Goal: Task Accomplishment & Management: Use online tool/utility

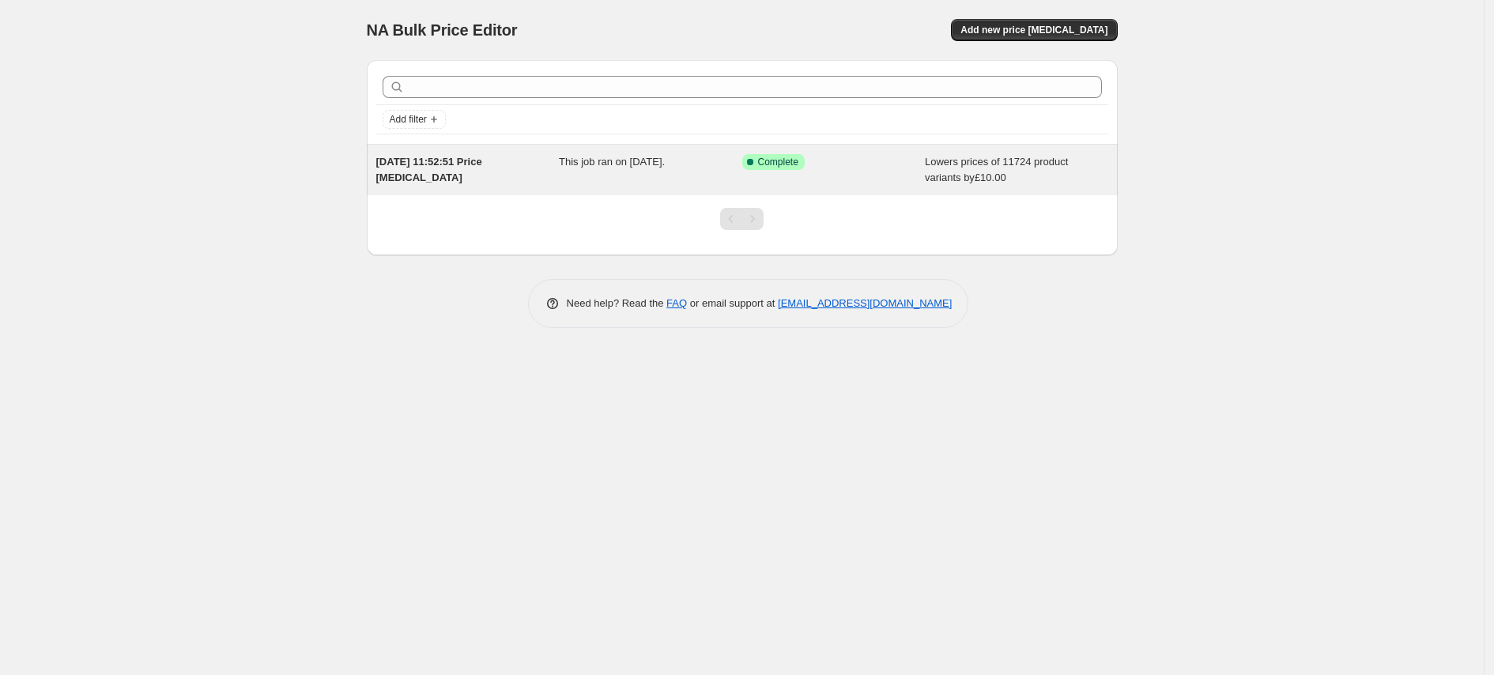
click at [647, 170] on div "This job ran on [DATE]." at bounding box center [650, 170] width 183 height 32
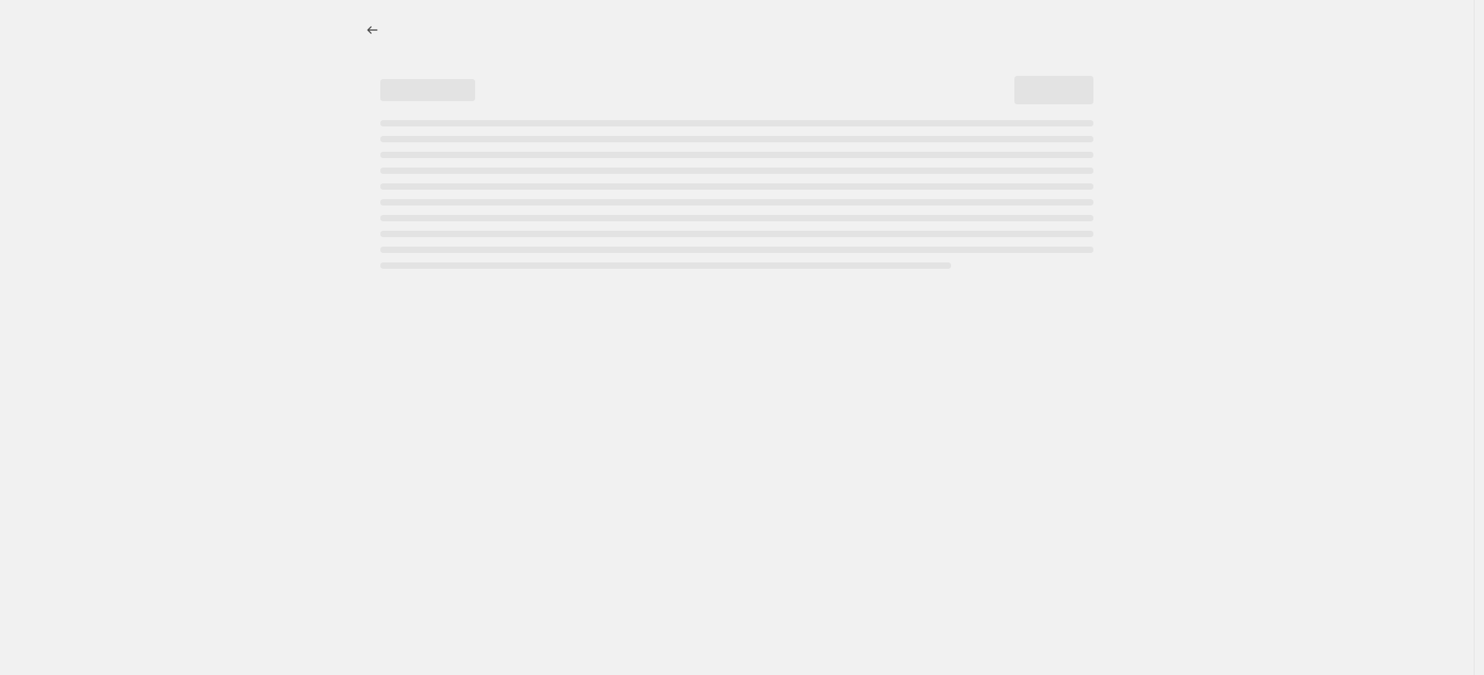
select select "by"
select select "percentage"
select select "vendor"
select select "product_status"
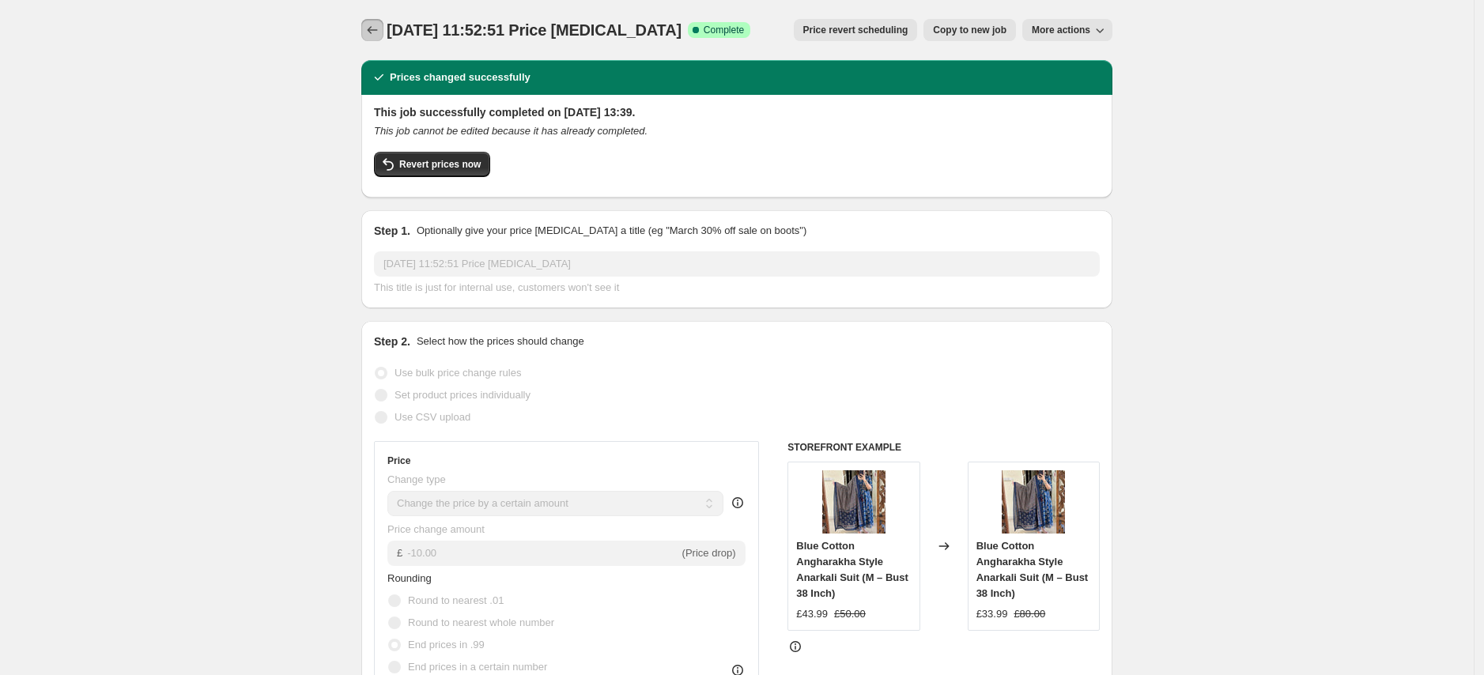
click at [383, 26] on button "Price change jobs" at bounding box center [372, 30] width 22 height 22
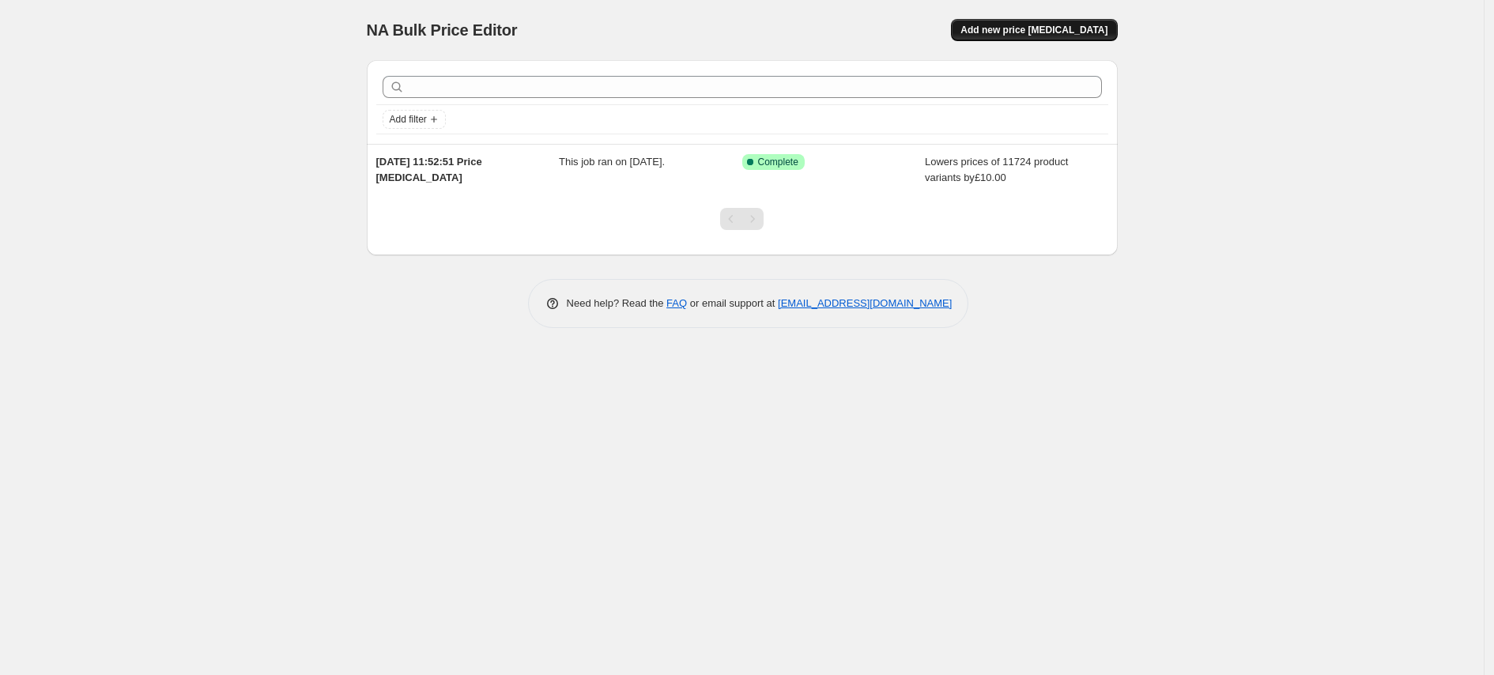
click at [1075, 31] on span "Add new price [MEDICAL_DATA]" at bounding box center [1033, 30] width 147 height 13
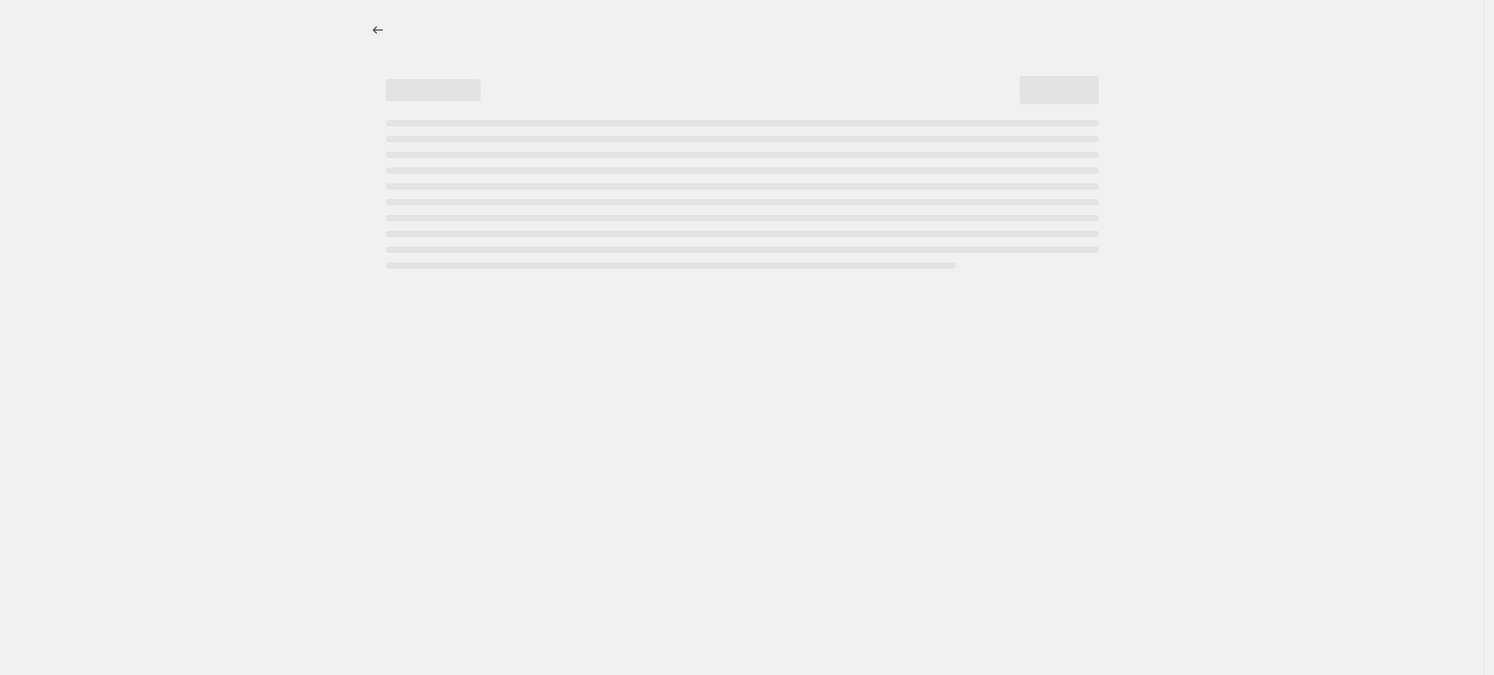
select select "percentage"
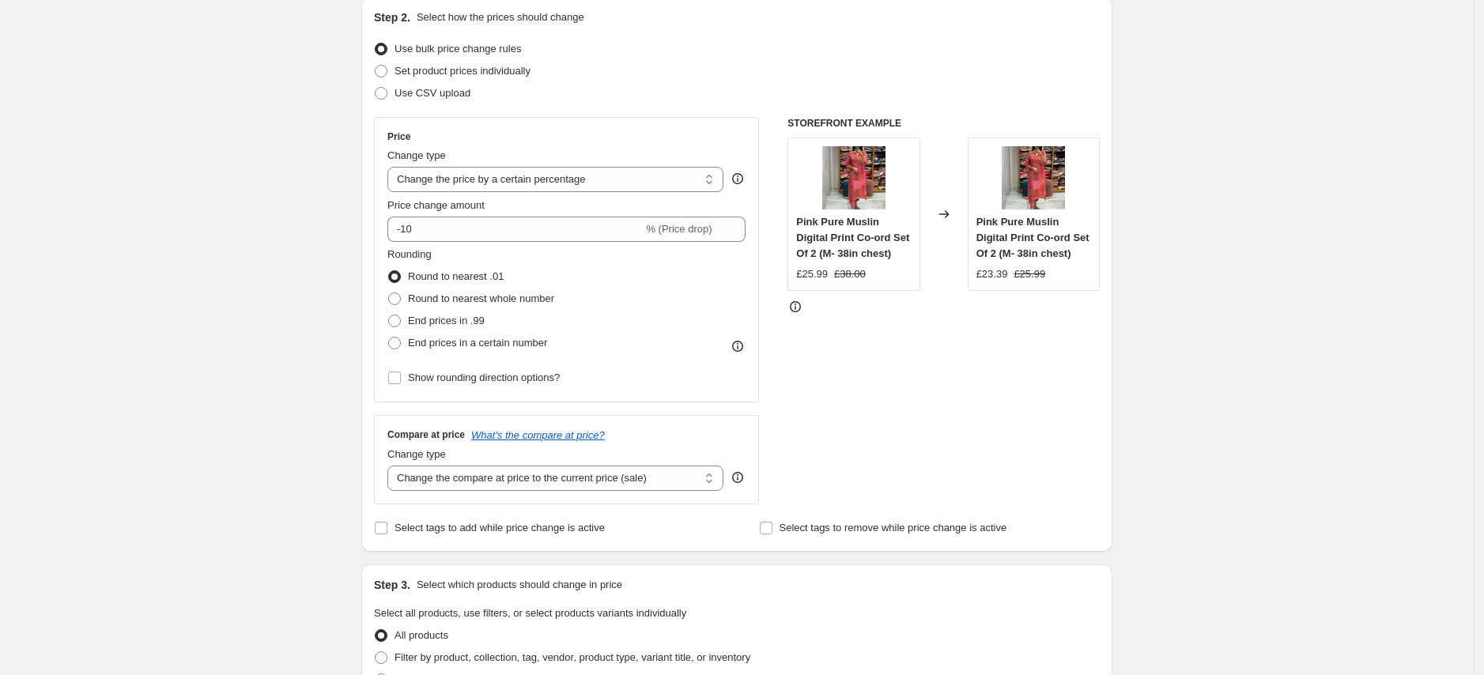
scroll to position [175, 0]
click at [660, 180] on select "Change the price to a certain amount Change the price by a certain amount Chang…" at bounding box center [555, 178] width 336 height 25
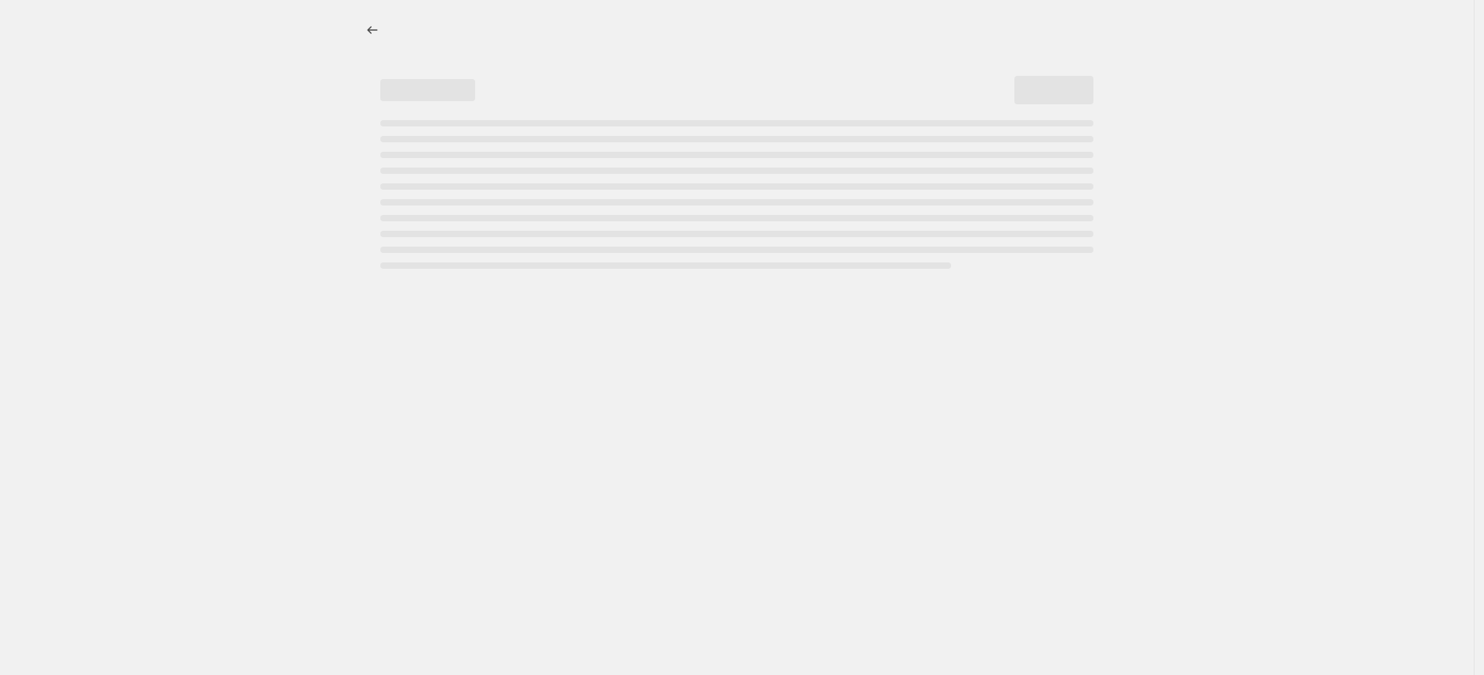
select select "by"
select select "percentage"
select select "product_status"
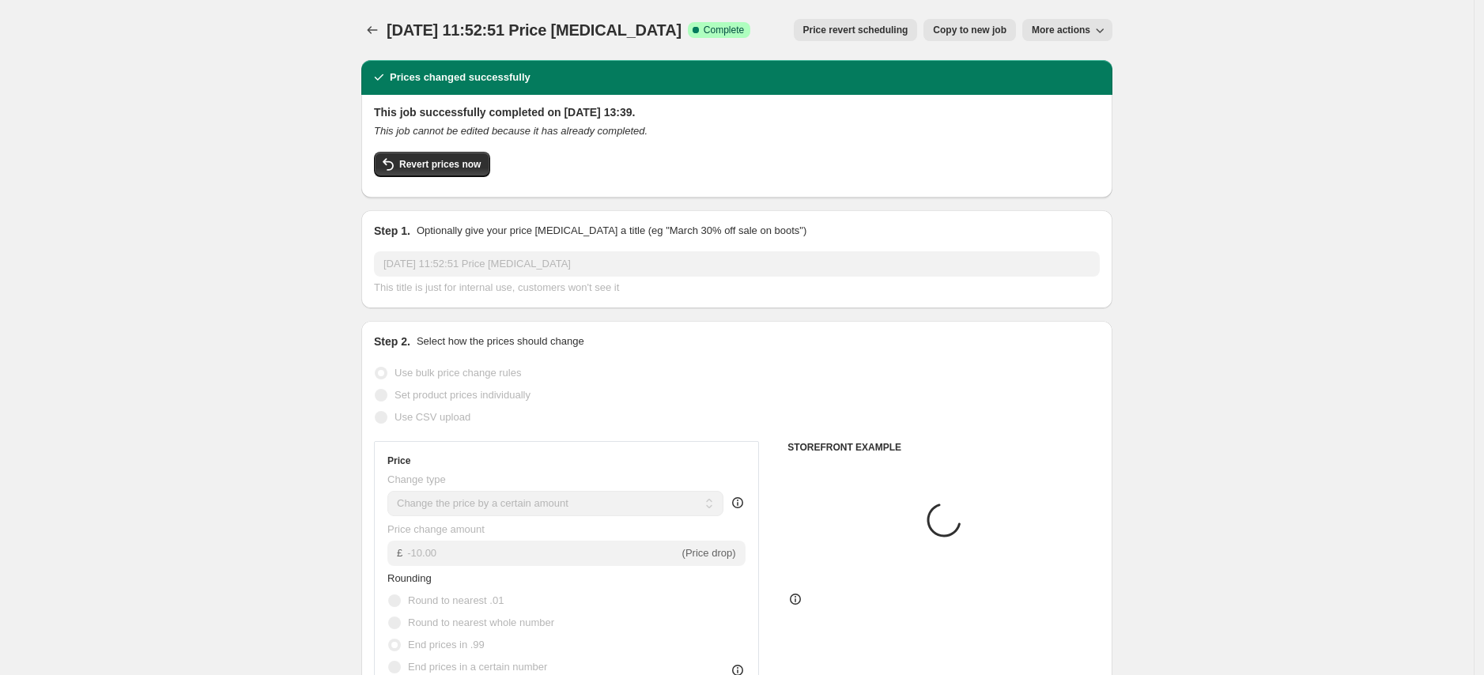
select select "vendor"
